Goal: Check status: Check status

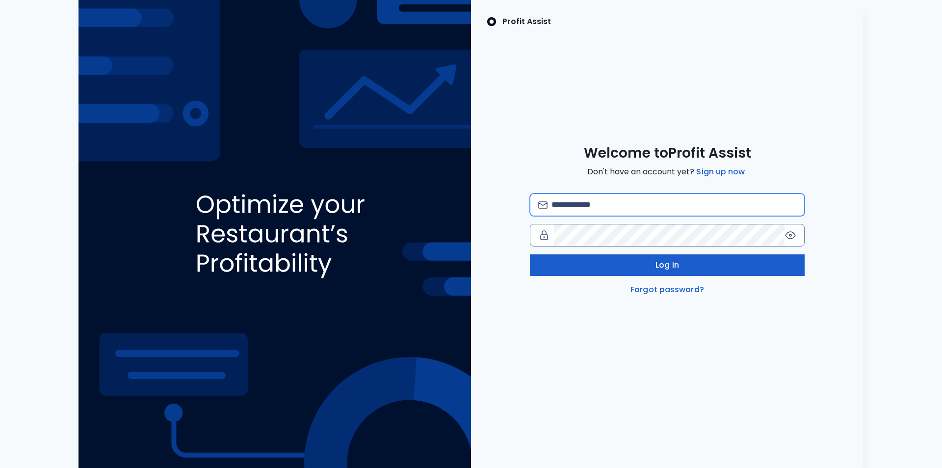
type input "**********"
click at [682, 266] on button "Log in" at bounding box center [667, 265] width 275 height 22
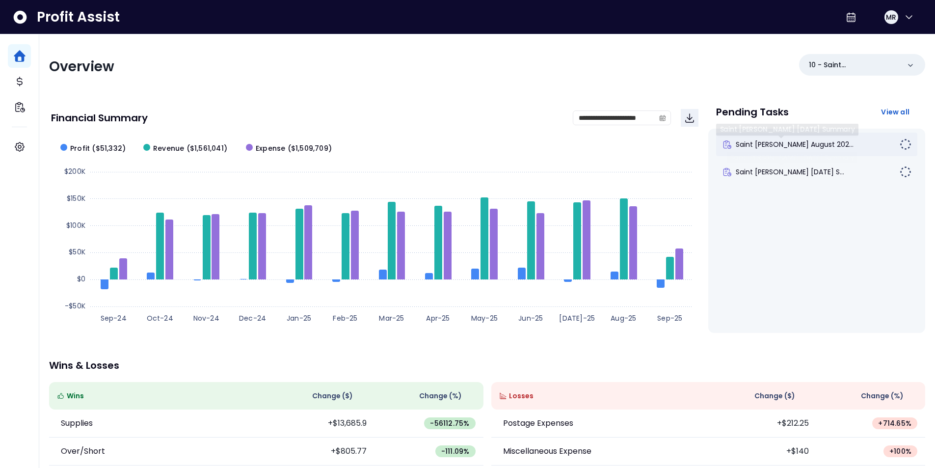
click at [771, 146] on span "Saint [PERSON_NAME] August 202..." at bounding box center [794, 144] width 118 height 10
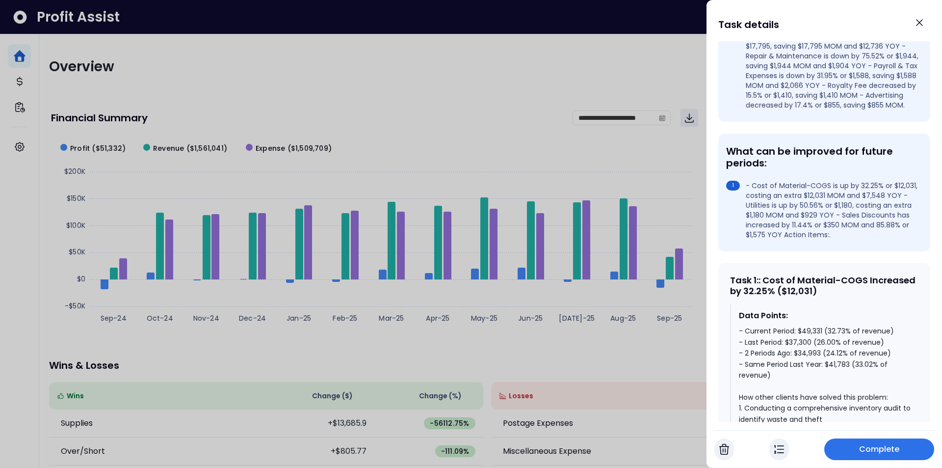
scroll to position [49, 0]
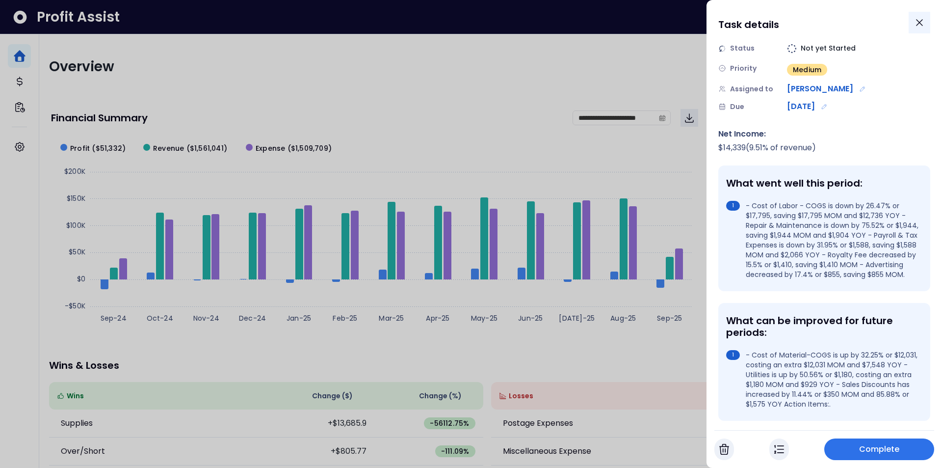
click at [923, 26] on icon "Close" at bounding box center [920, 23] width 12 height 12
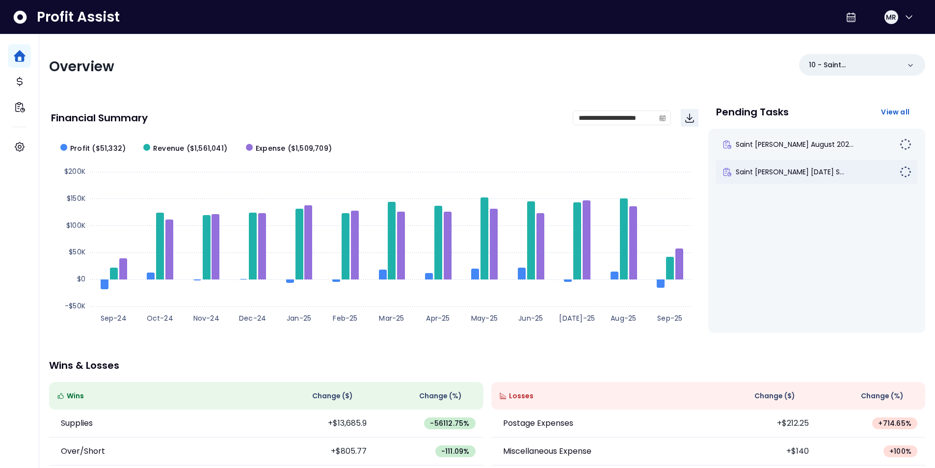
click at [806, 169] on span "Saint [PERSON_NAME] [DATE] S..." at bounding box center [789, 172] width 108 height 10
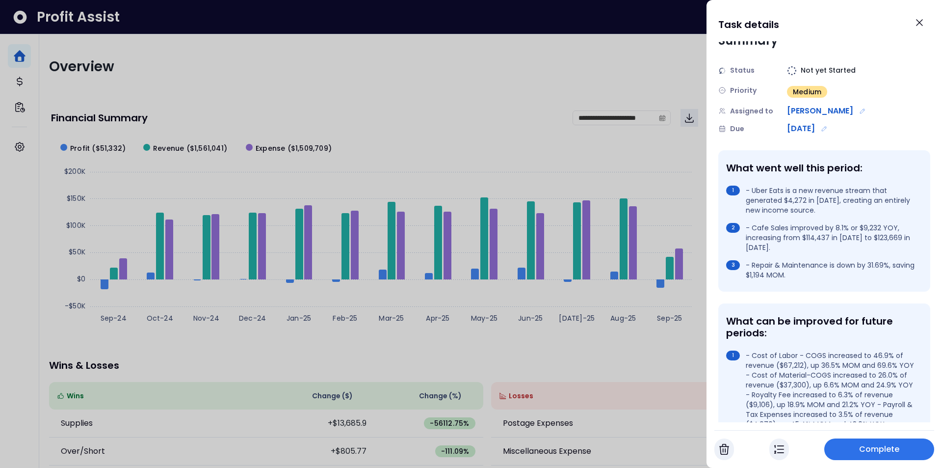
scroll to position [0, 0]
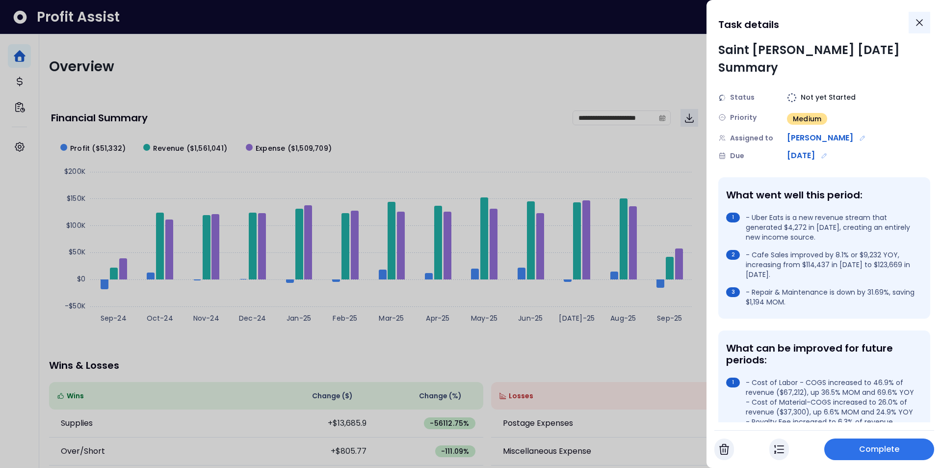
click at [917, 29] on button "Close" at bounding box center [920, 23] width 22 height 22
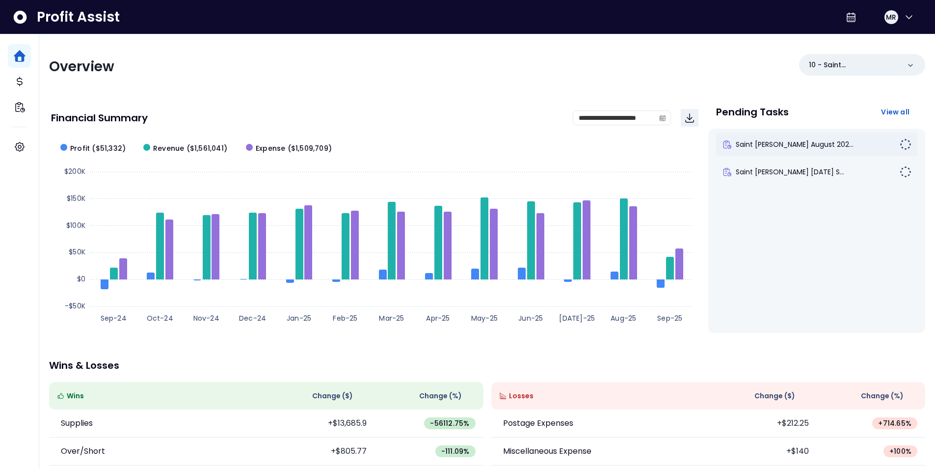
click at [809, 142] on span "Saint [PERSON_NAME] August 202..." at bounding box center [794, 144] width 118 height 10
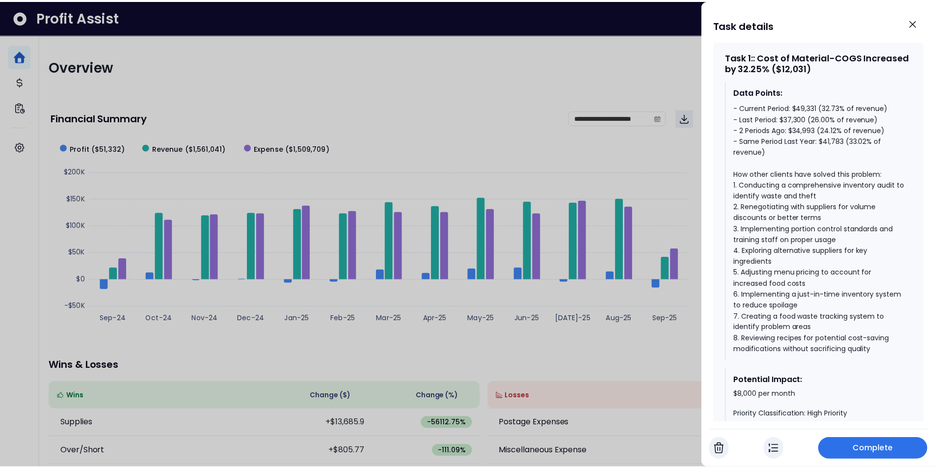
scroll to position [491, 0]
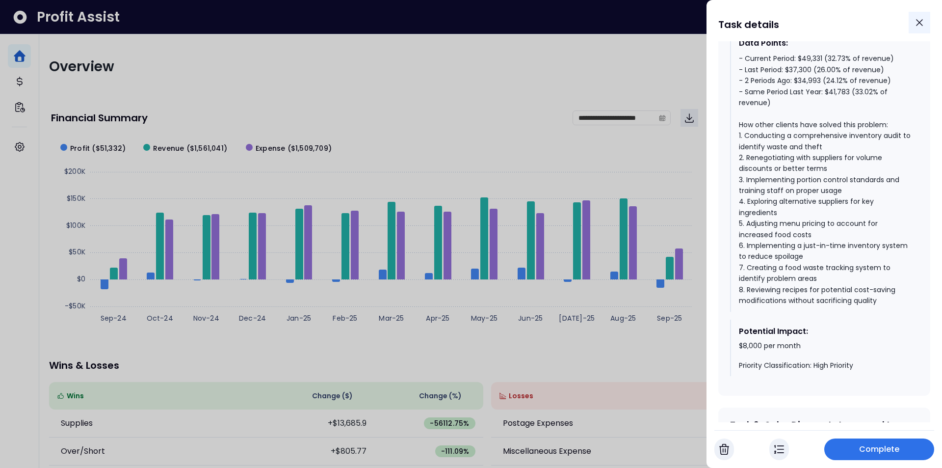
click at [912, 23] on button "Close" at bounding box center [920, 23] width 22 height 22
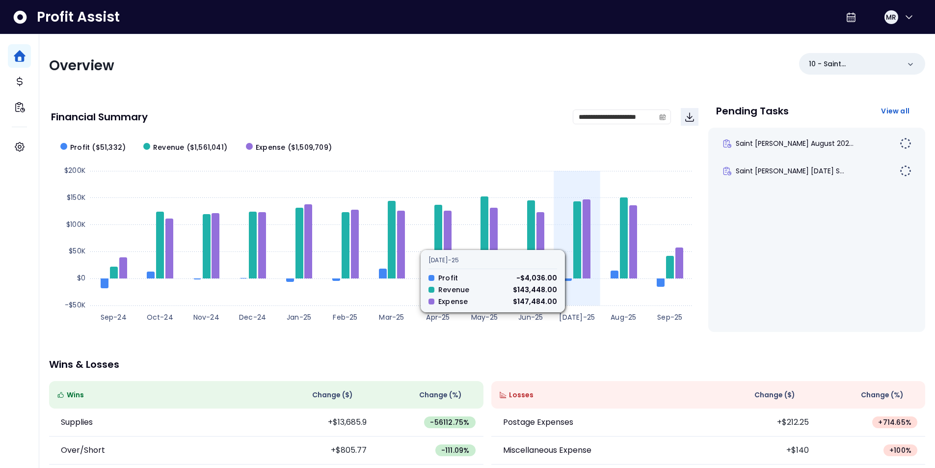
scroll to position [0, 0]
